Goal: Navigation & Orientation: Understand site structure

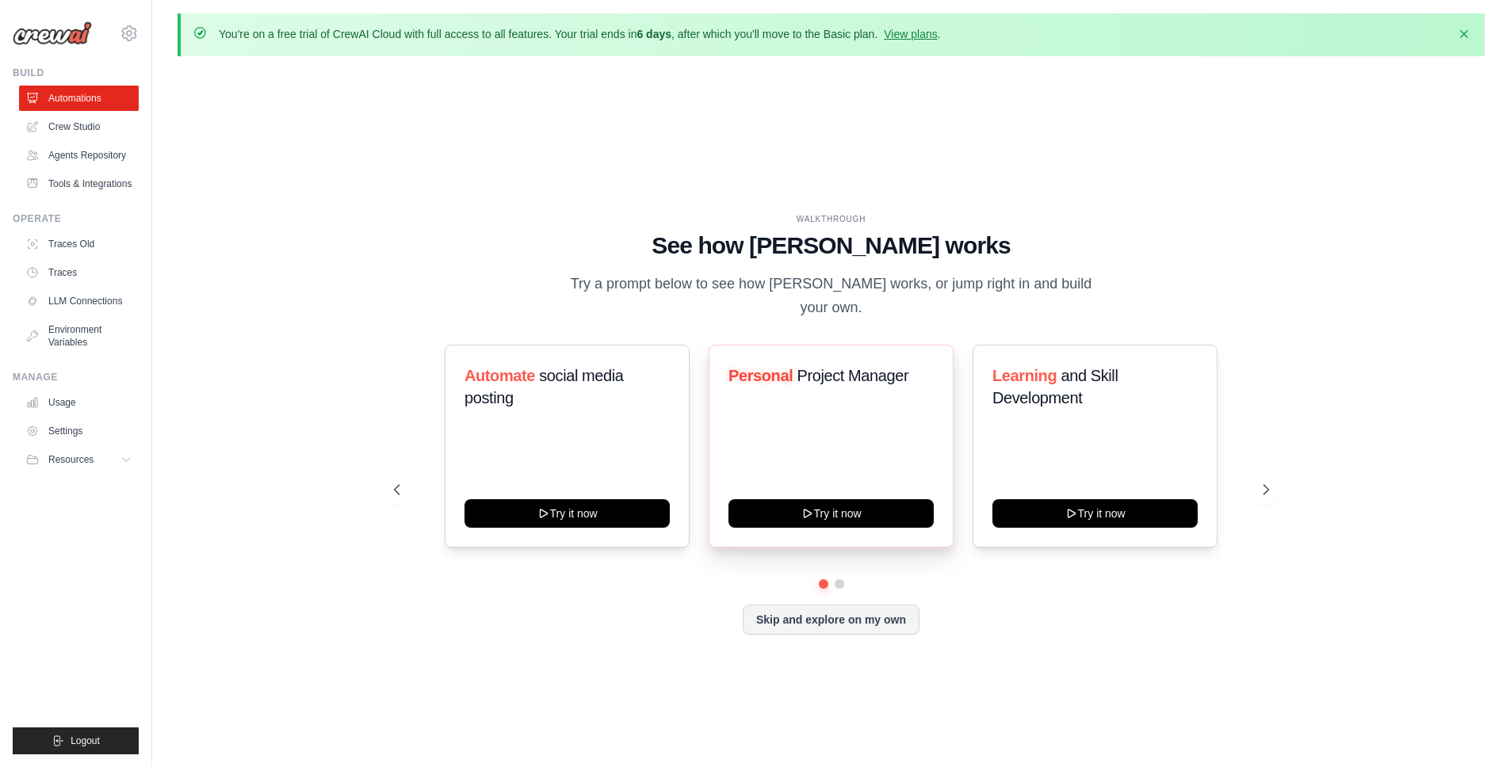
scroll to position [3, 0]
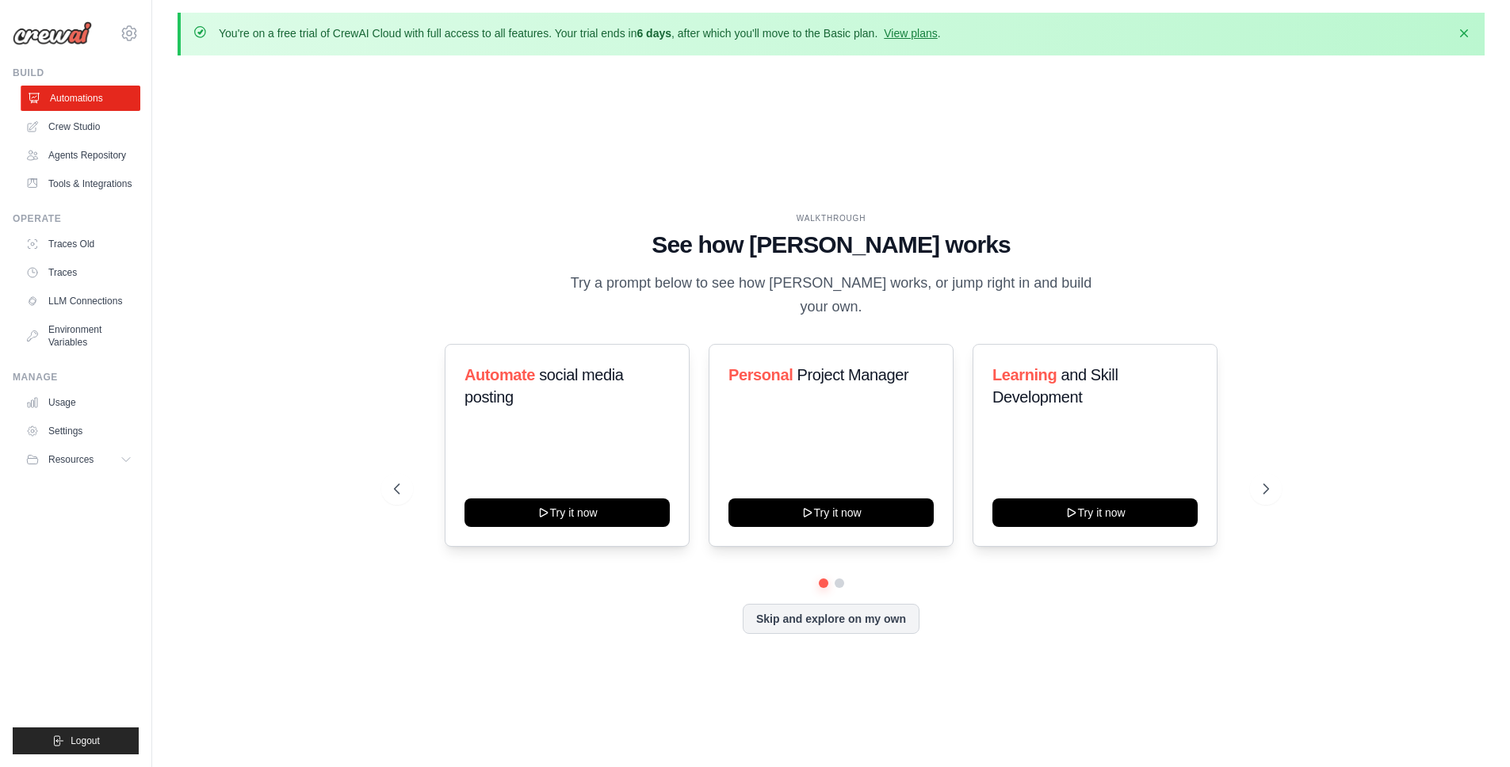
click at [78, 101] on link "Automations" at bounding box center [81, 98] width 120 height 25
click at [87, 128] on link "Crew Studio" at bounding box center [81, 126] width 120 height 25
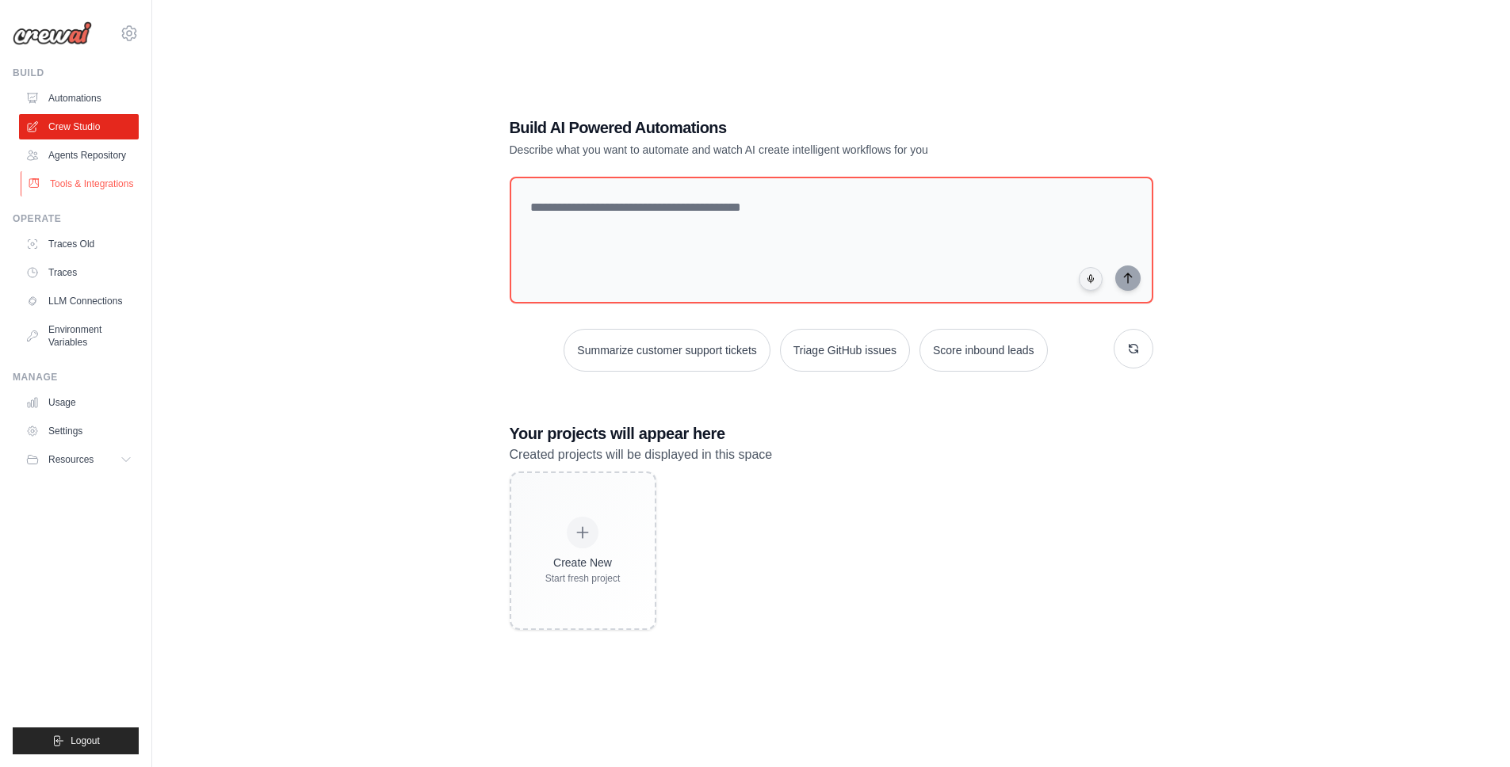
scroll to position [86, 0]
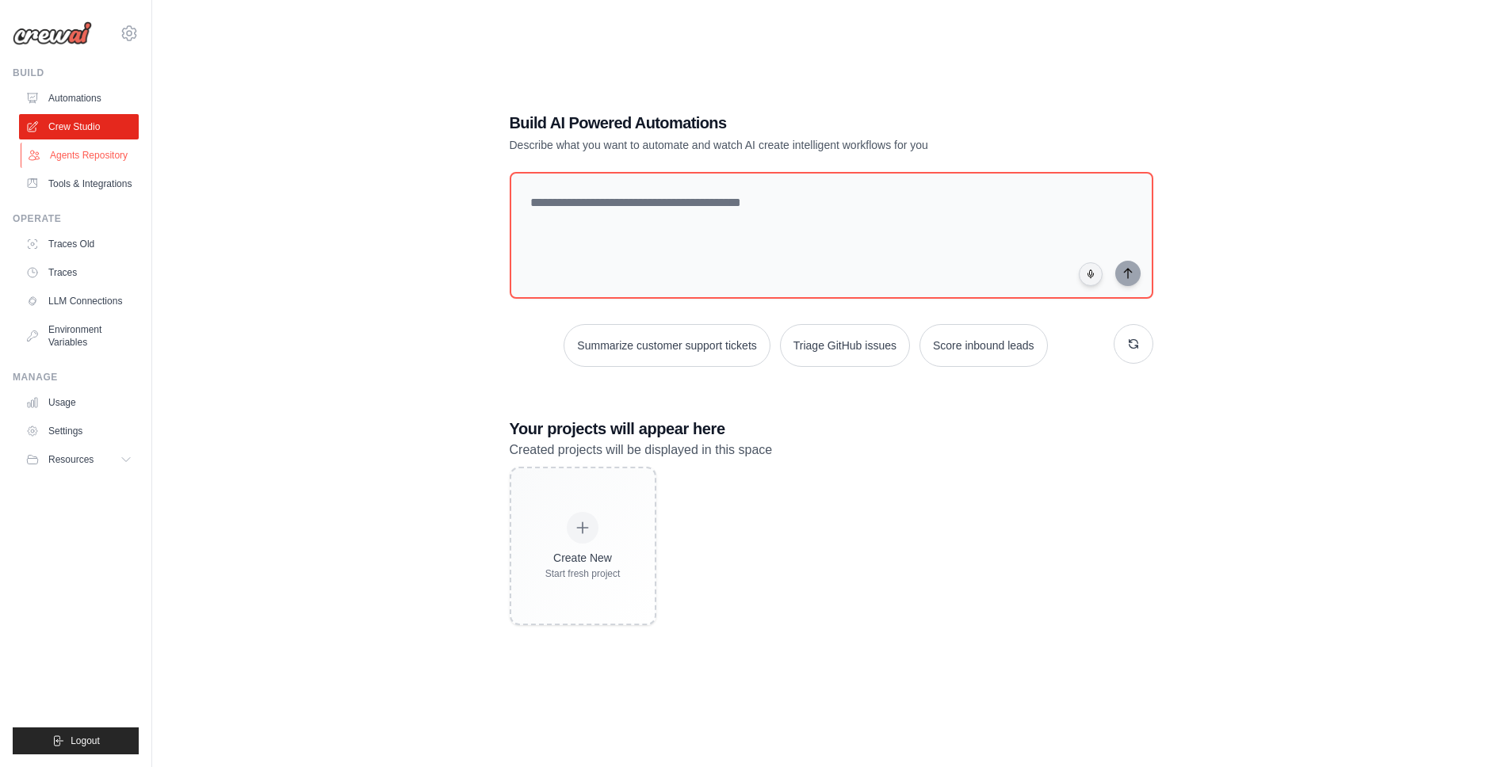
click at [79, 160] on link "Agents Repository" at bounding box center [81, 155] width 120 height 25
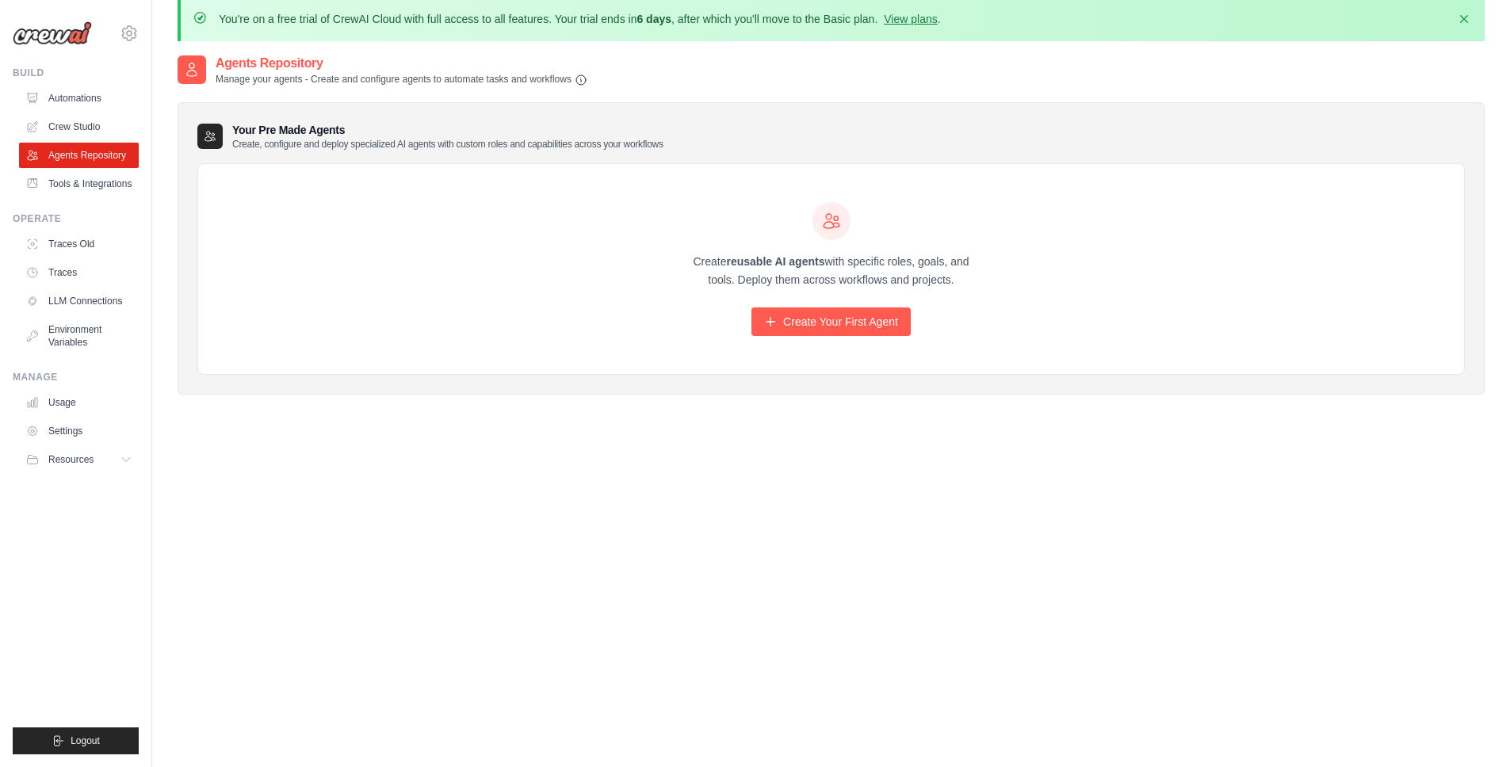
scroll to position [86, 0]
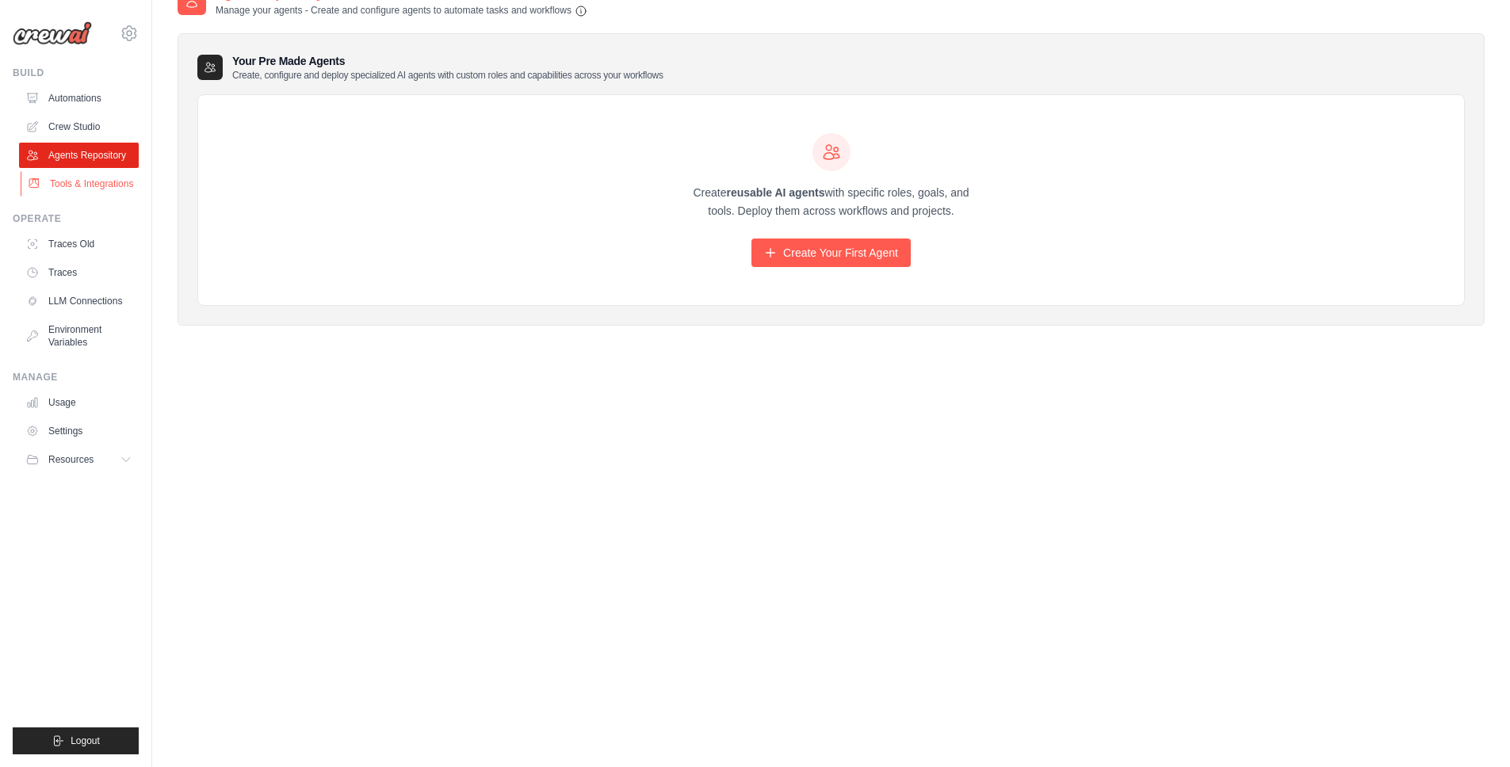
click at [93, 191] on link "Tools & Integrations" at bounding box center [81, 183] width 120 height 25
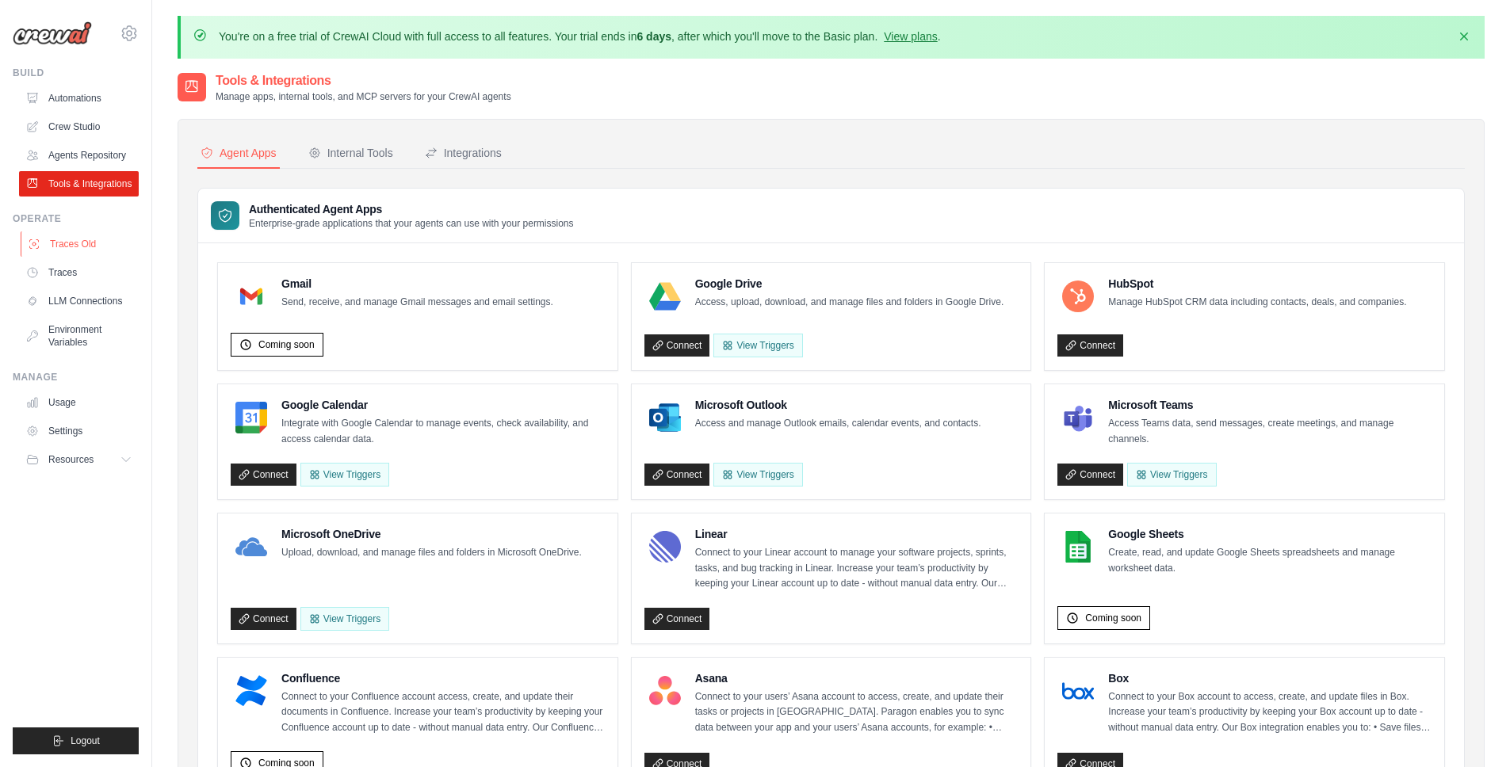
click at [74, 246] on link "Traces Old" at bounding box center [81, 243] width 120 height 25
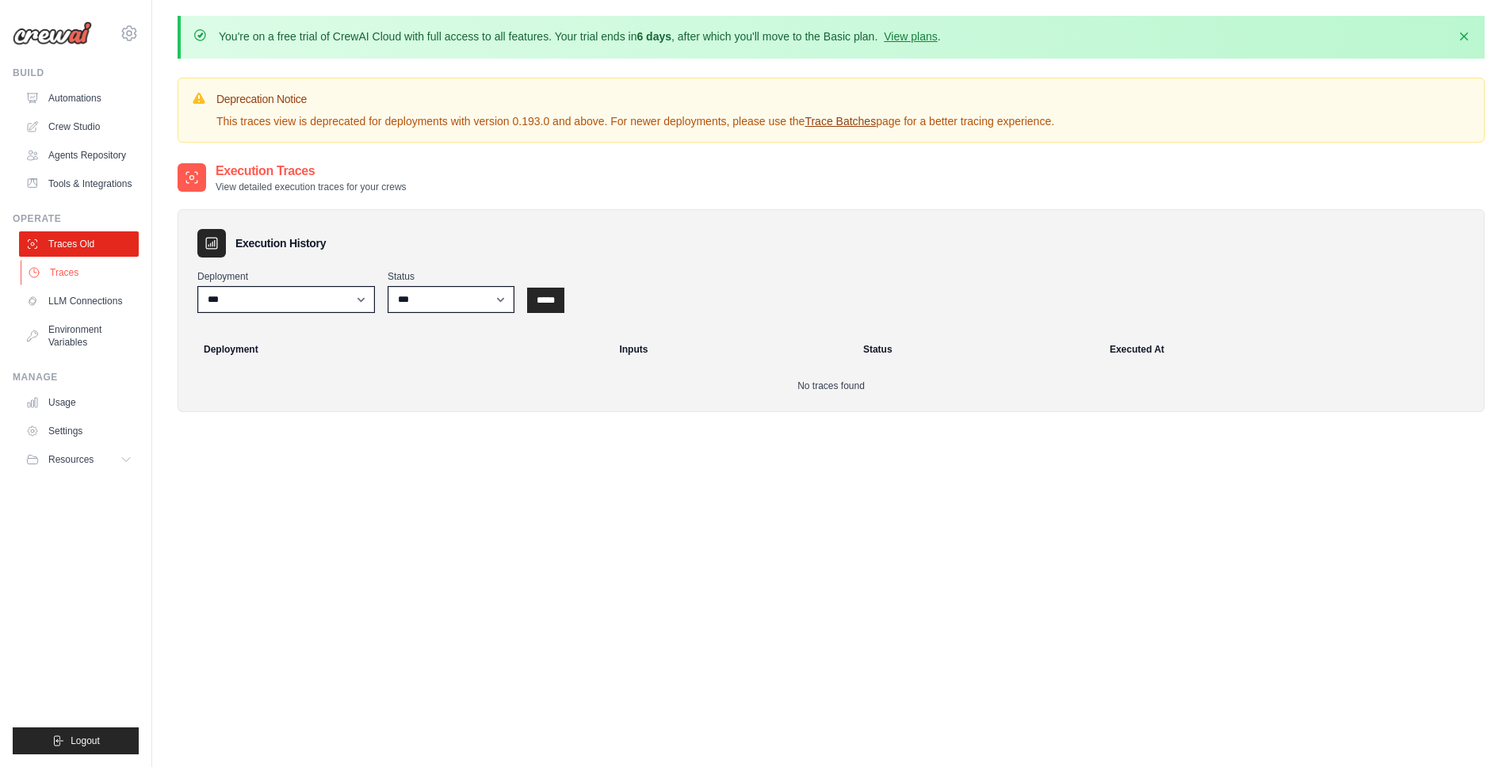
click at [71, 275] on link "Traces" at bounding box center [81, 272] width 120 height 25
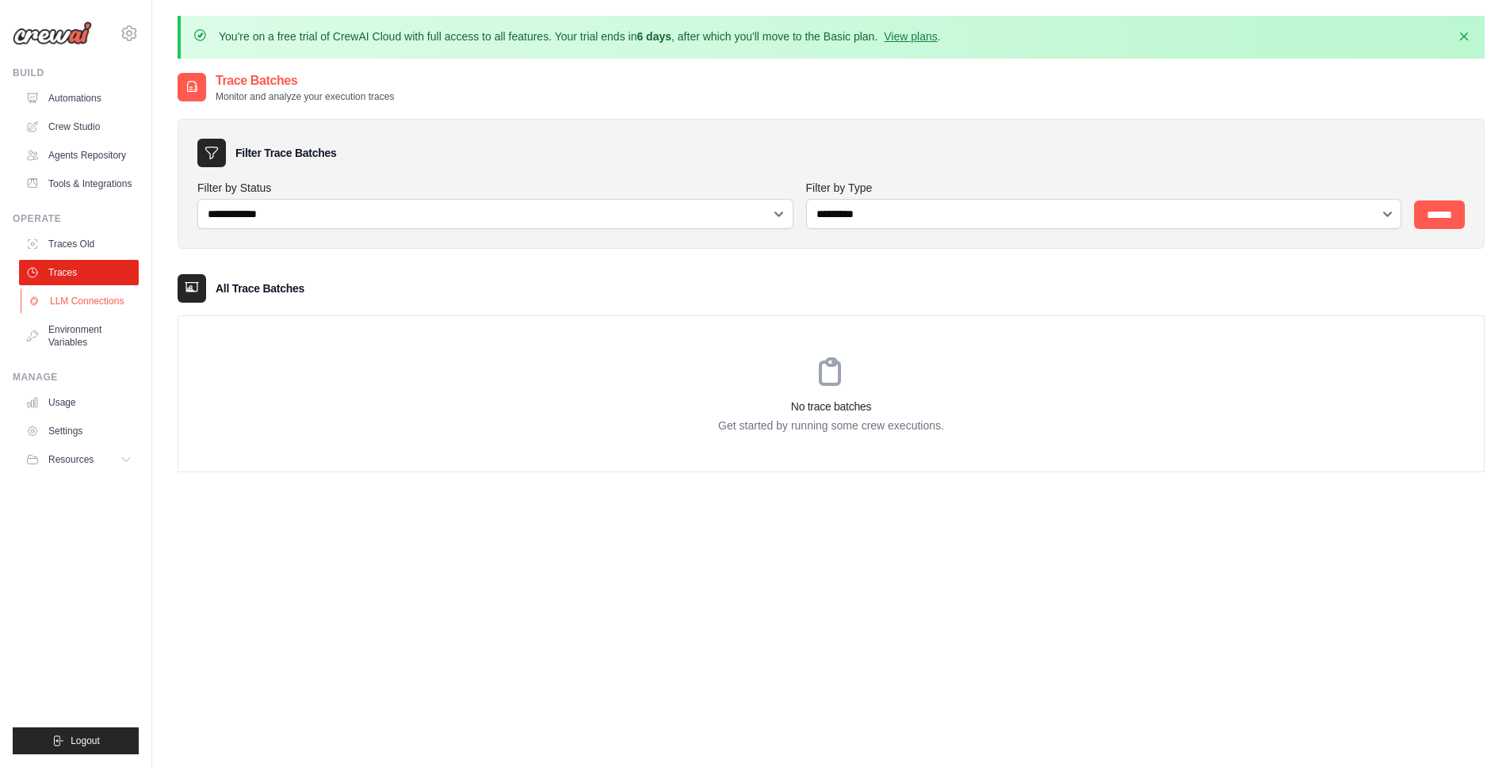
click at [80, 302] on link "LLM Connections" at bounding box center [81, 301] width 120 height 25
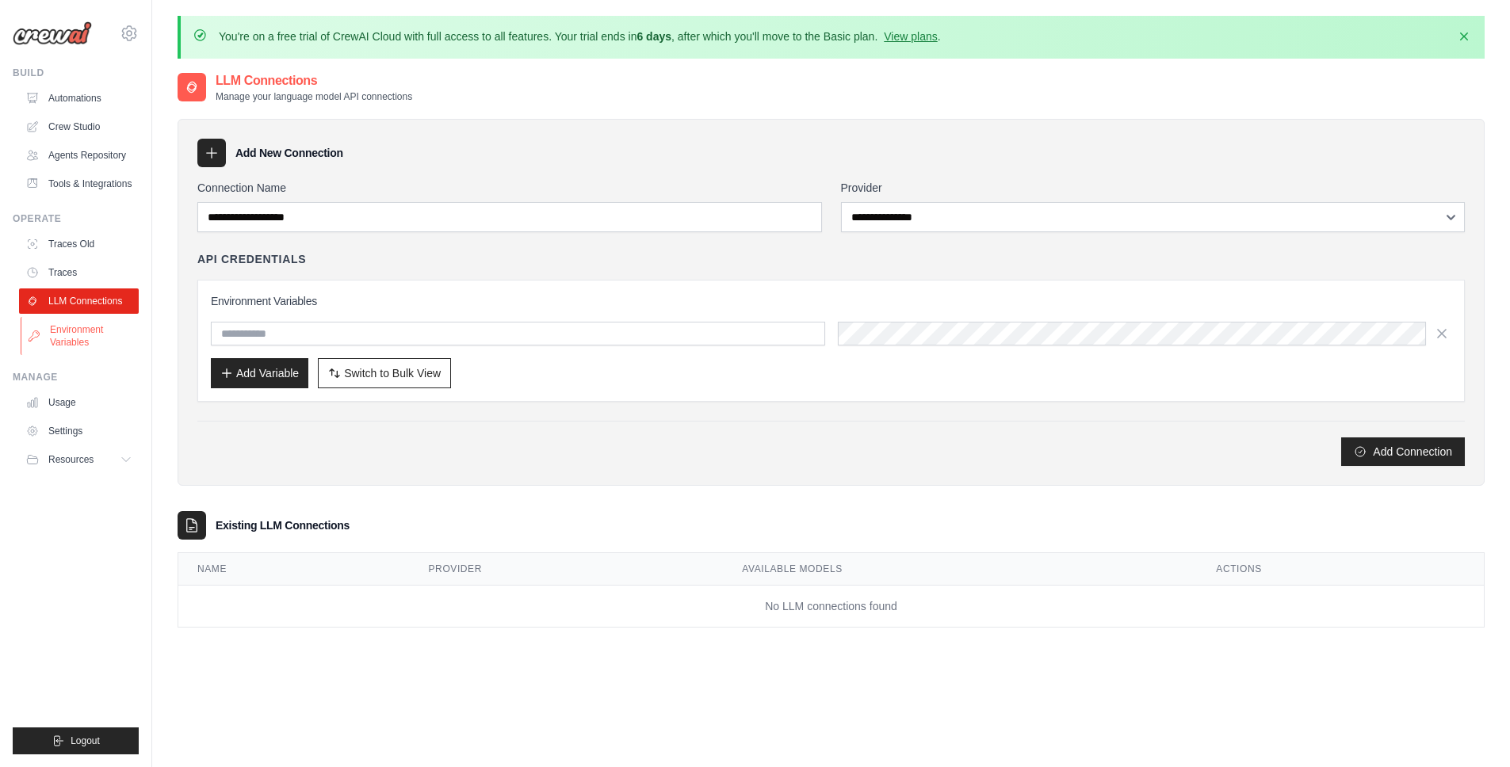
click at [80, 335] on link "Environment Variables" at bounding box center [81, 336] width 120 height 38
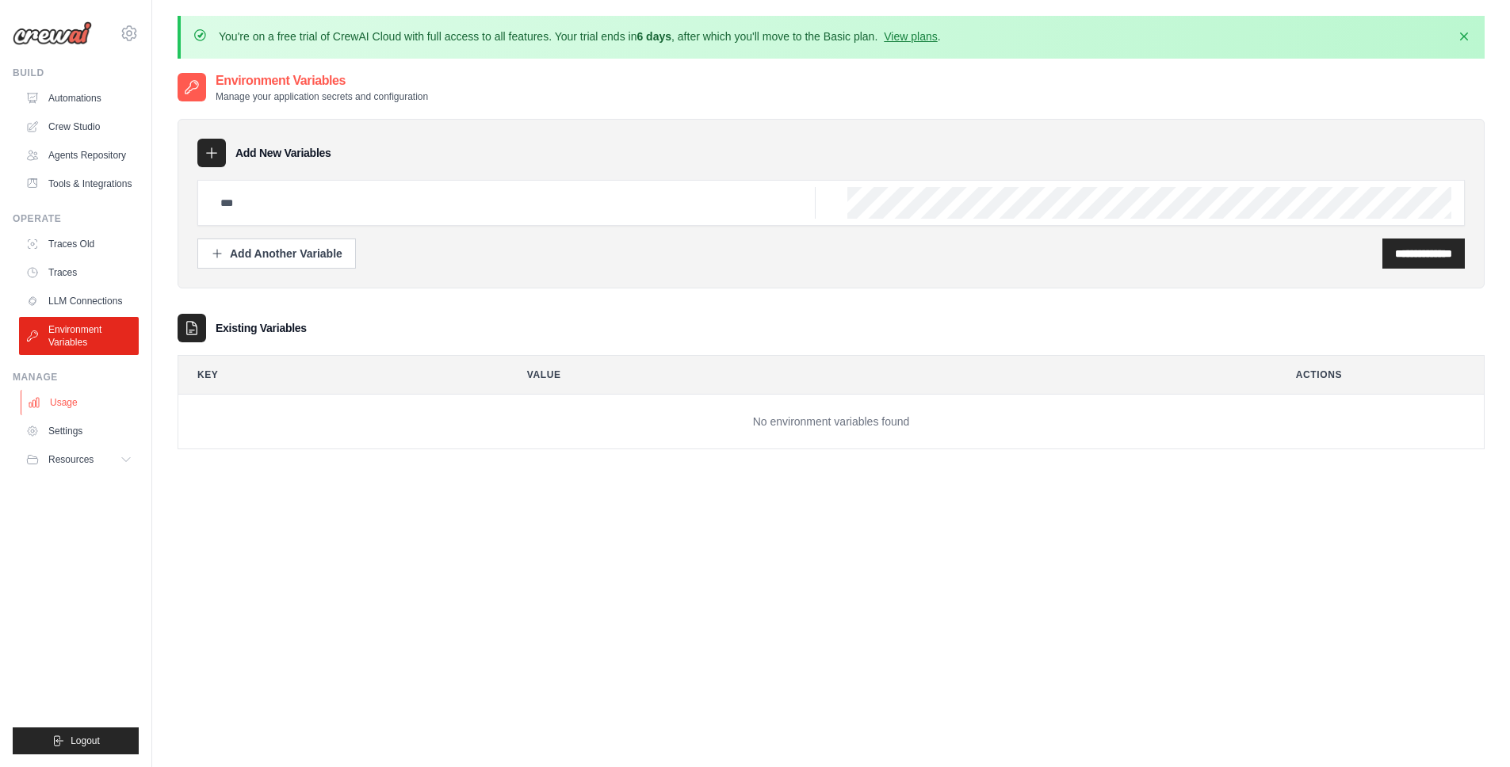
click at [67, 405] on link "Usage" at bounding box center [81, 402] width 120 height 25
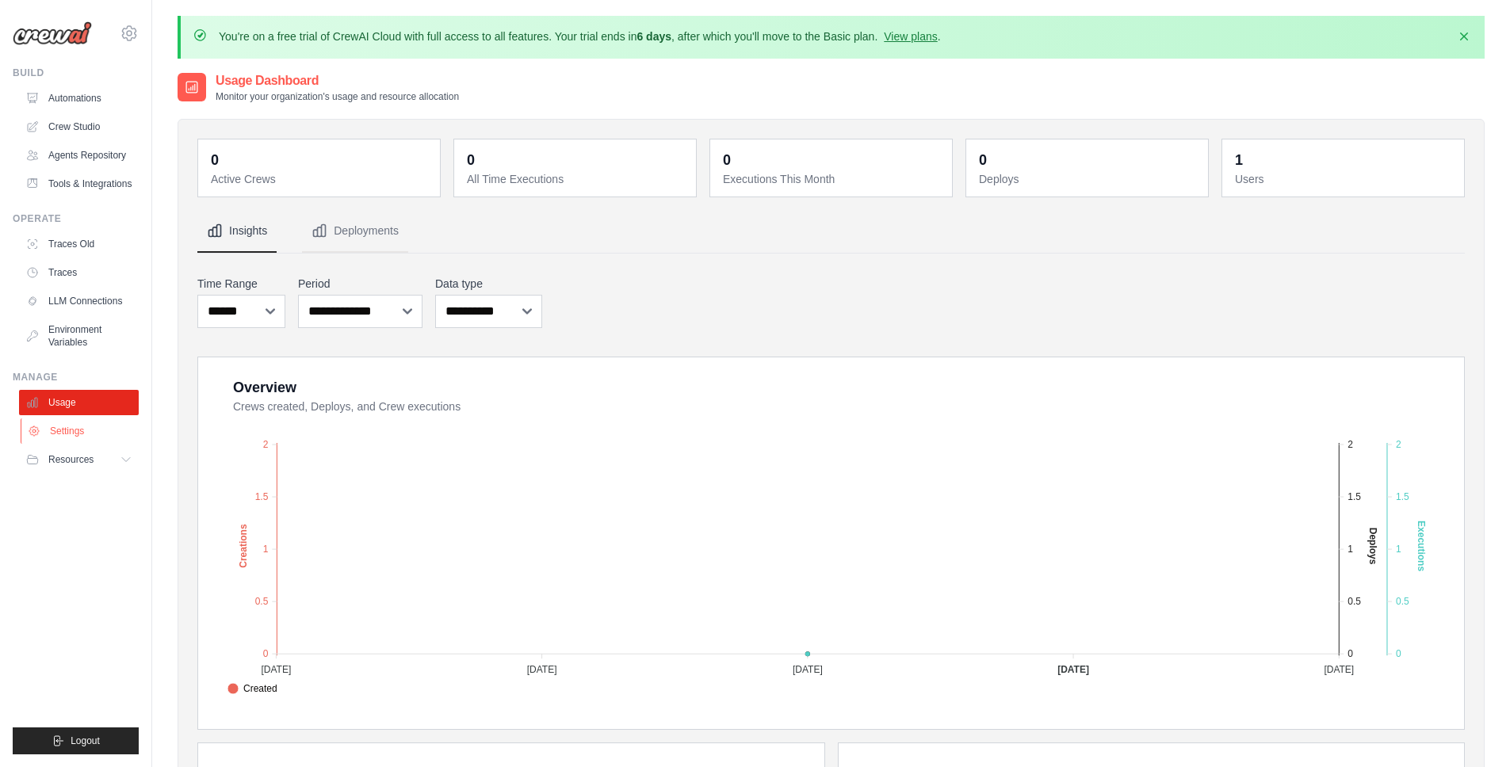
click at [75, 438] on link "Settings" at bounding box center [81, 431] width 120 height 25
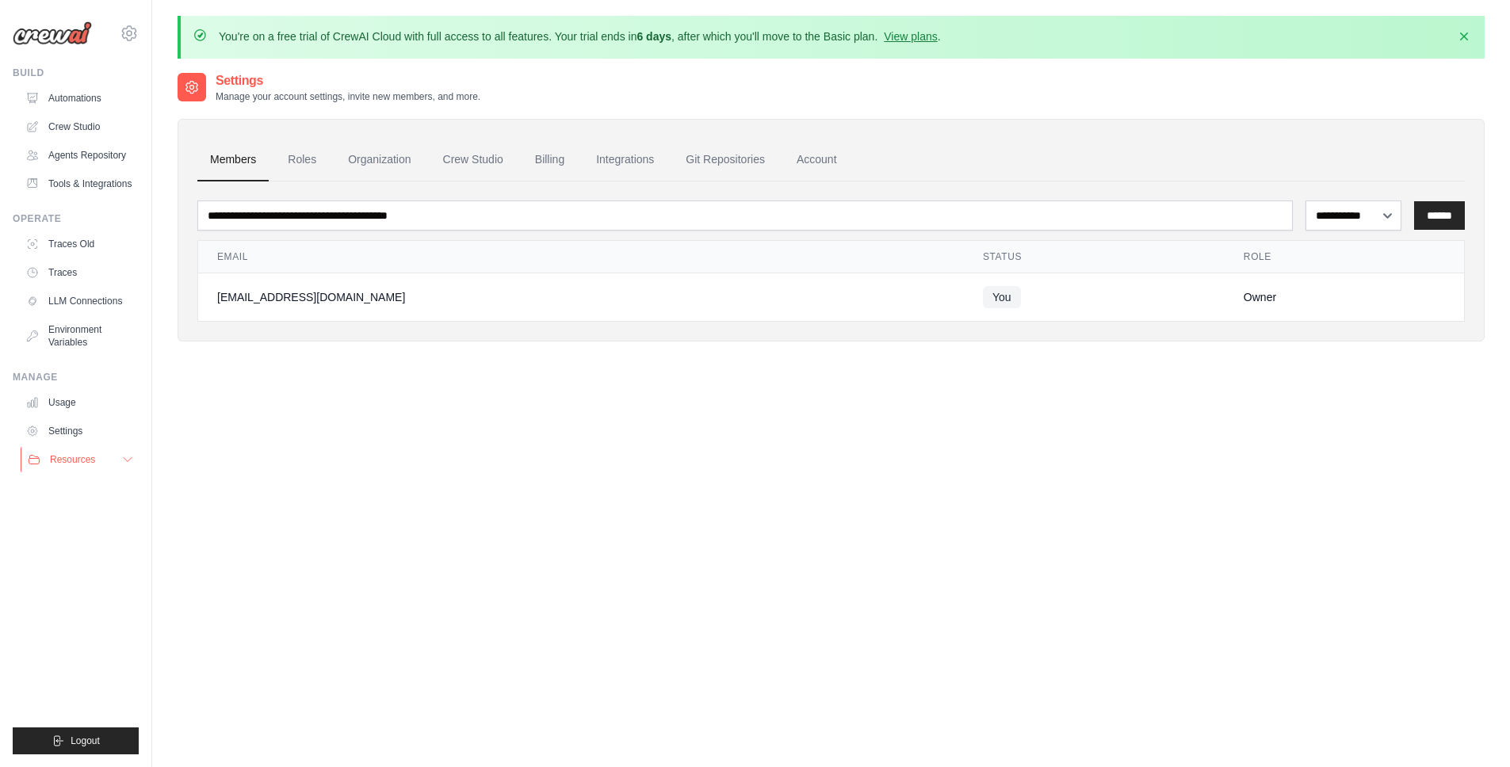
click at [88, 465] on span "Resources" at bounding box center [72, 459] width 45 height 13
click at [94, 491] on span "Documentation" at bounding box center [88, 486] width 64 height 13
click at [77, 98] on link "Automations" at bounding box center [81, 98] width 120 height 25
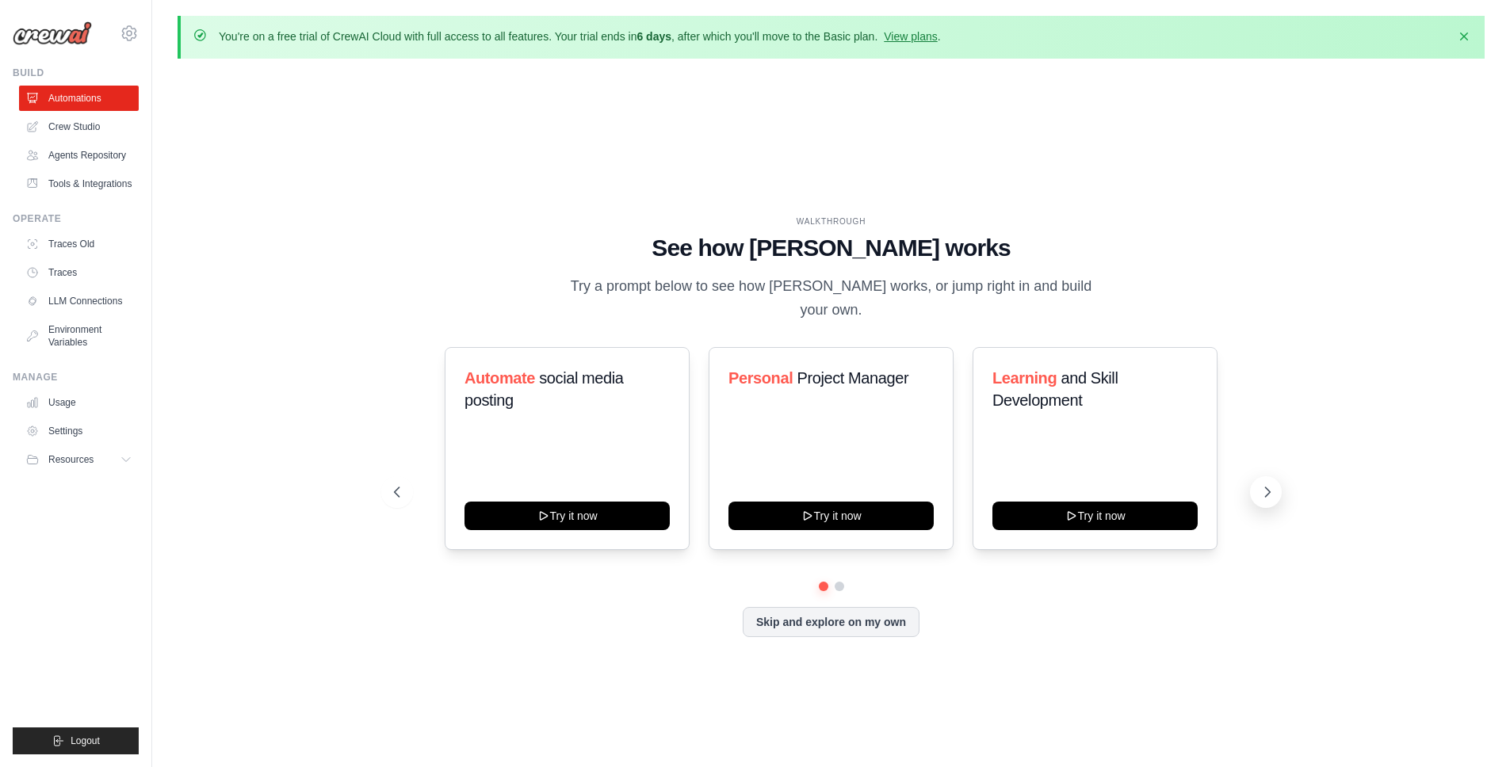
click at [1266, 484] on icon at bounding box center [1268, 492] width 16 height 16
click at [1265, 484] on icon at bounding box center [1268, 492] width 16 height 16
